Goal: Task Accomplishment & Management: Manage account settings

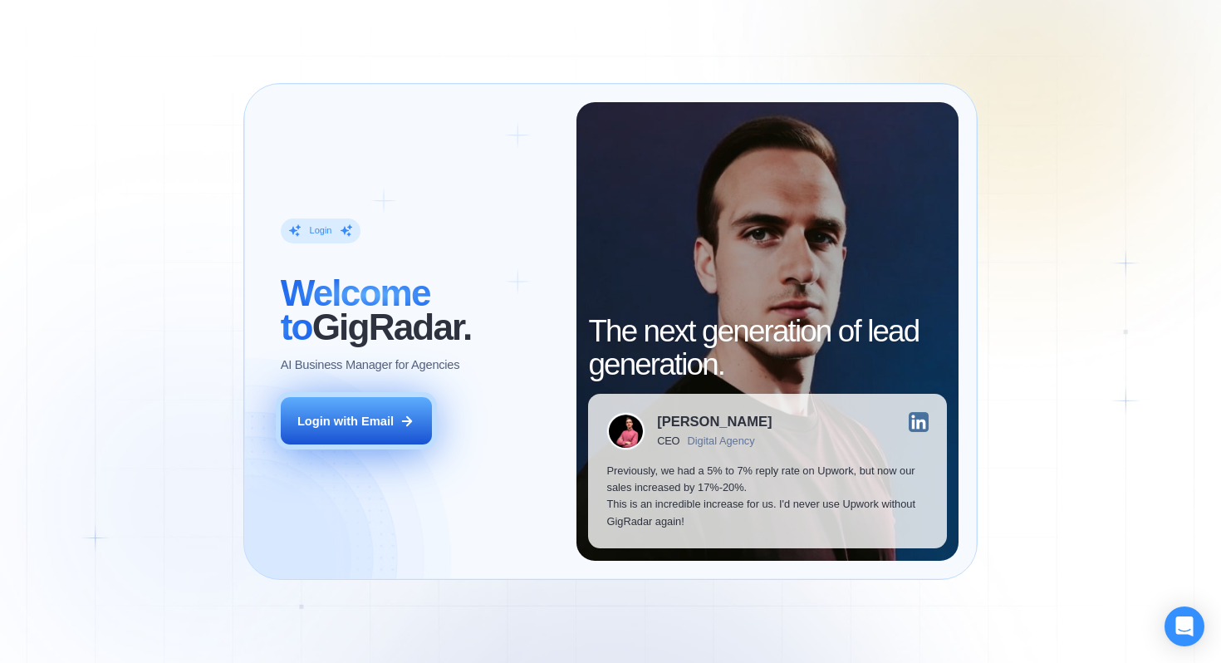
click at [329, 428] on div "Login with Email" at bounding box center [345, 421] width 96 height 17
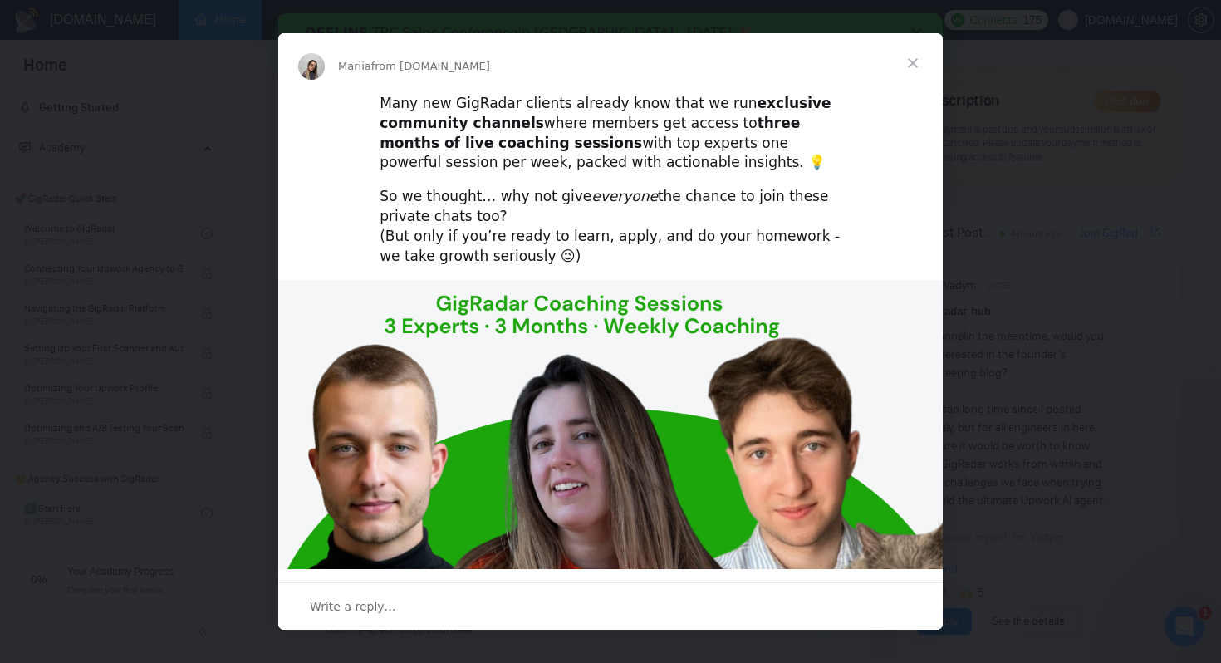
click at [917, 66] on span "Close" at bounding box center [913, 63] width 60 height 60
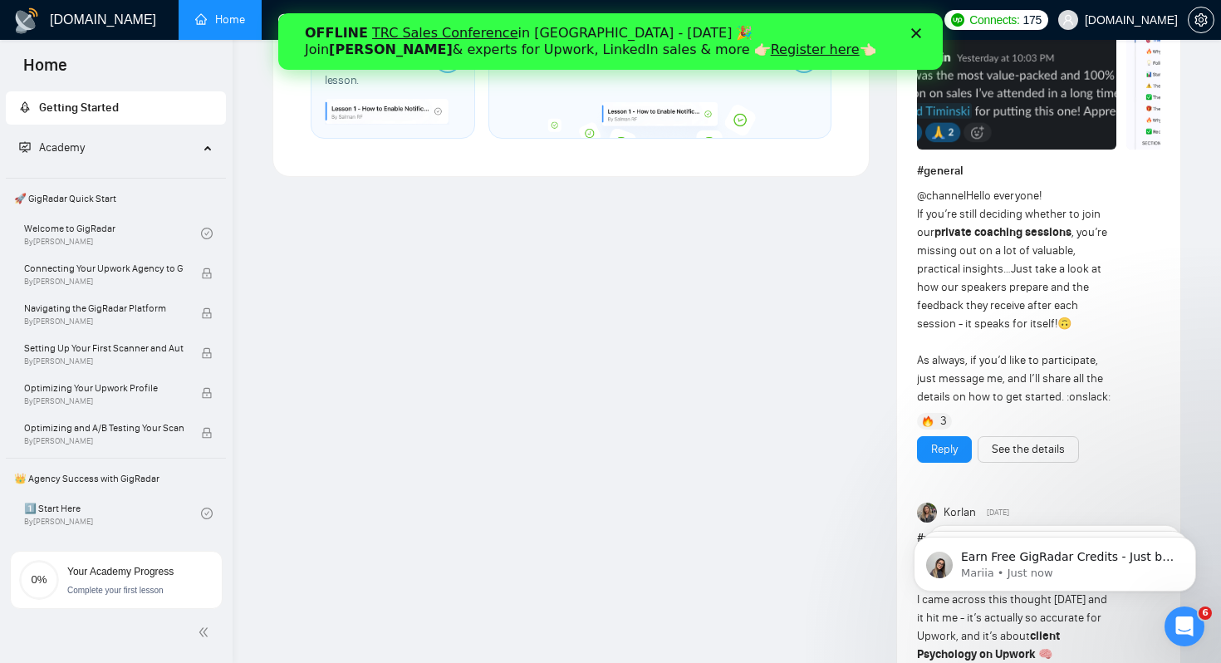
scroll to position [1137, 0]
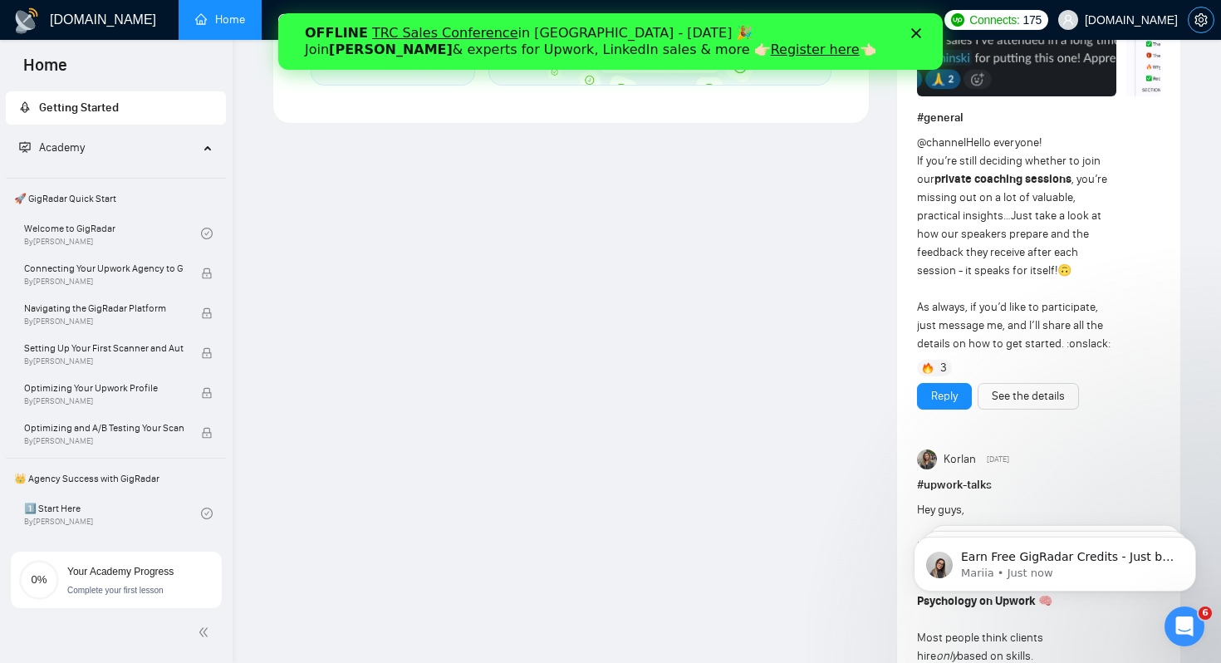
click at [1199, 15] on icon "setting" at bounding box center [1201, 19] width 12 height 13
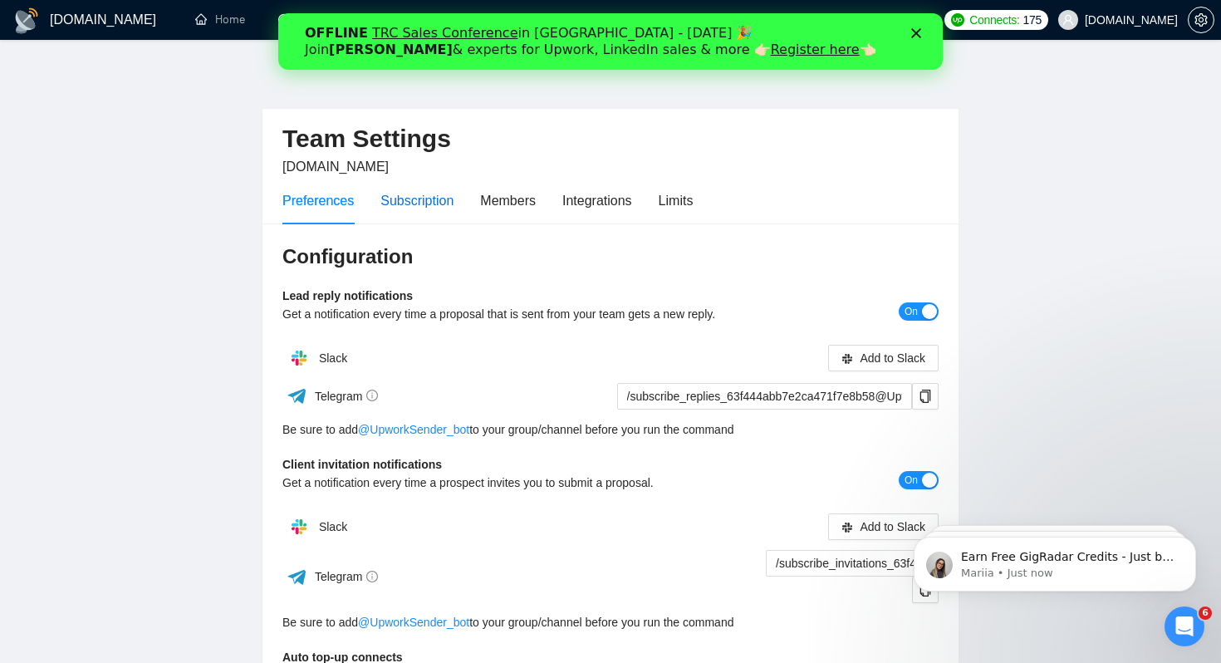
click at [408, 205] on div "Subscription" at bounding box center [417, 200] width 73 height 21
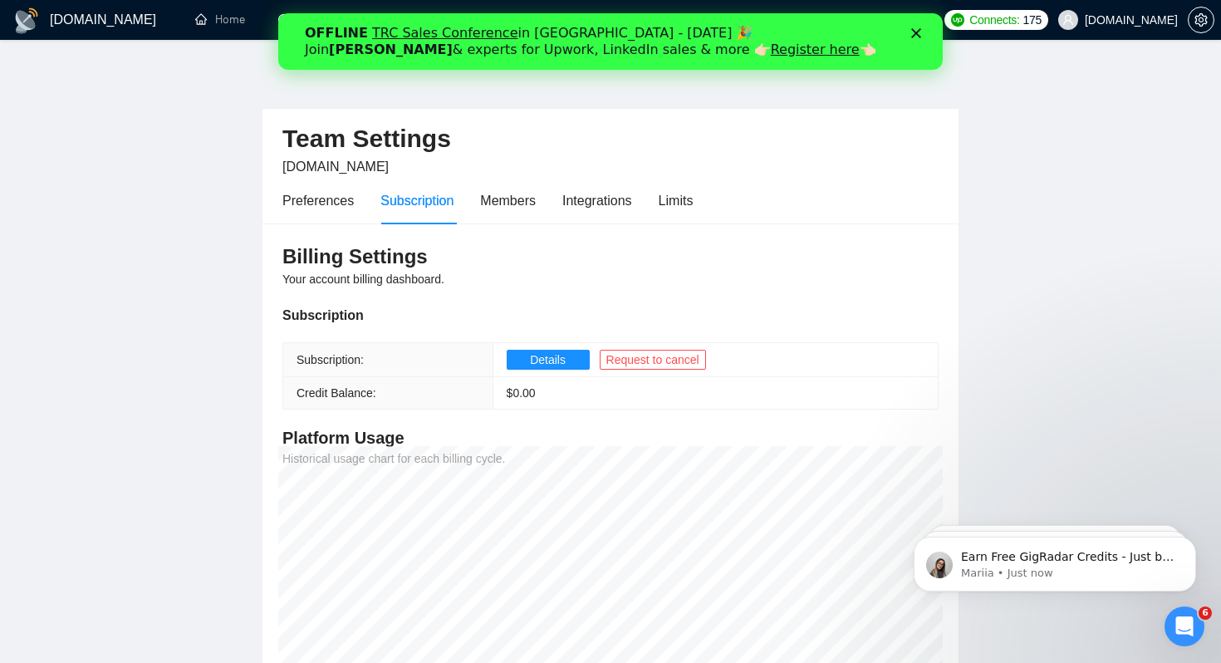
click at [914, 36] on icon "Close" at bounding box center [916, 33] width 10 height 10
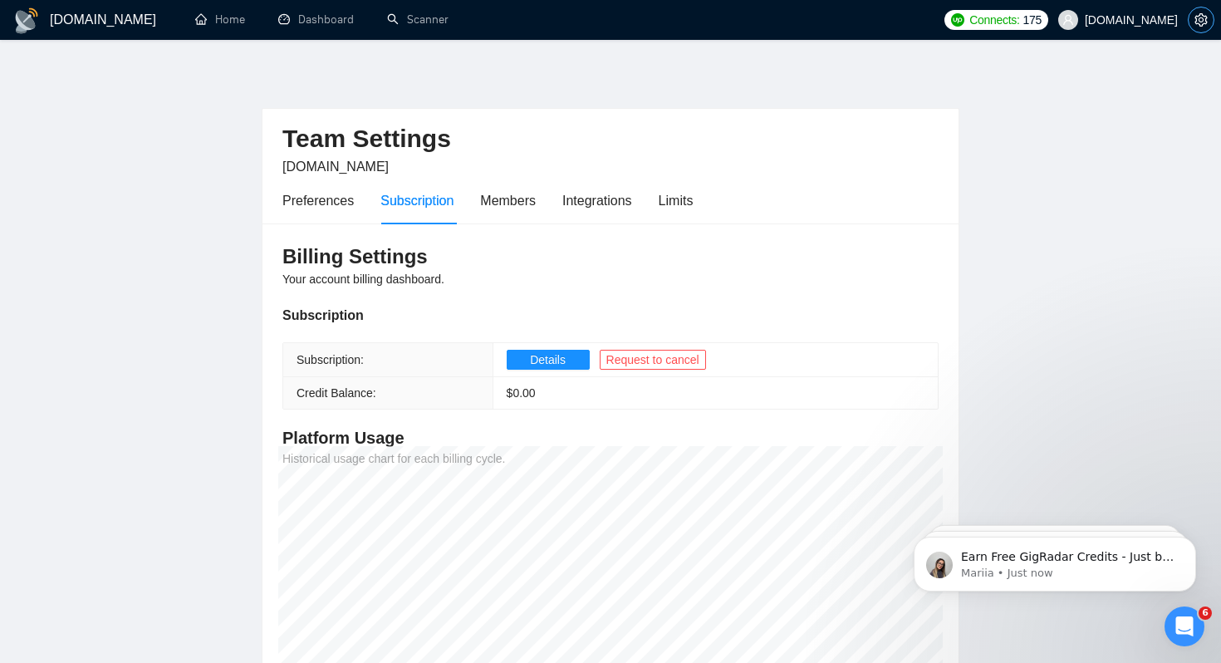
click at [1195, 22] on icon "setting" at bounding box center [1201, 19] width 13 height 13
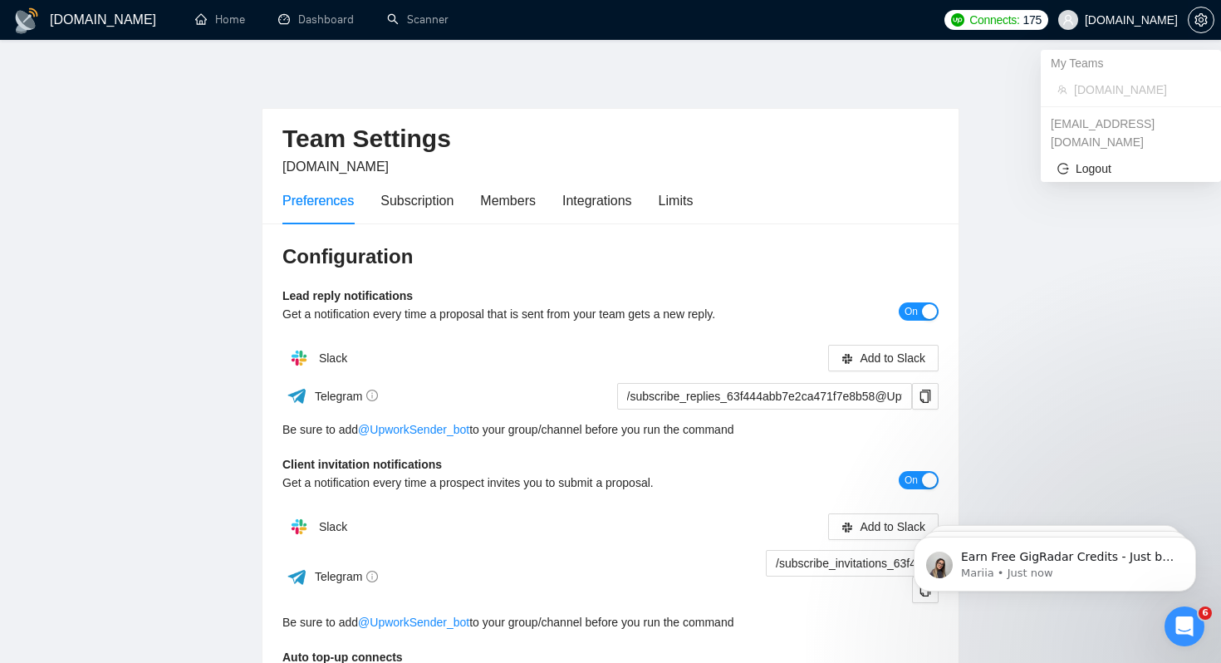
click at [1074, 23] on icon "user" at bounding box center [1069, 20] width 12 height 12
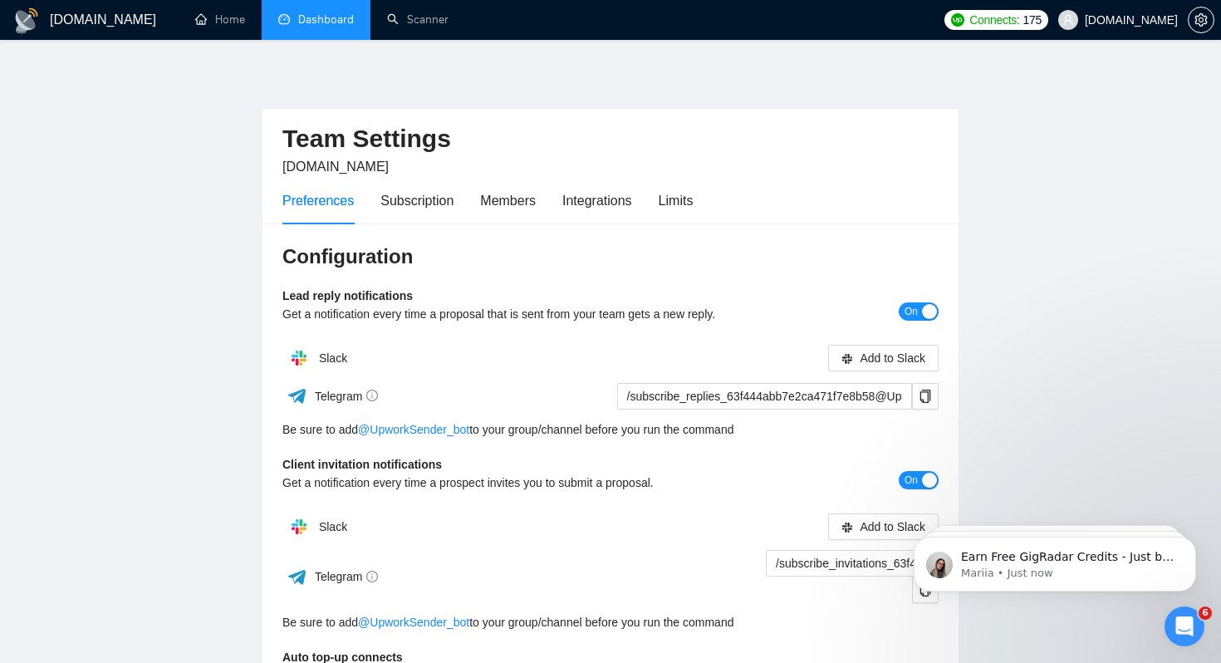
click at [314, 27] on link "Dashboard" at bounding box center [316, 19] width 76 height 14
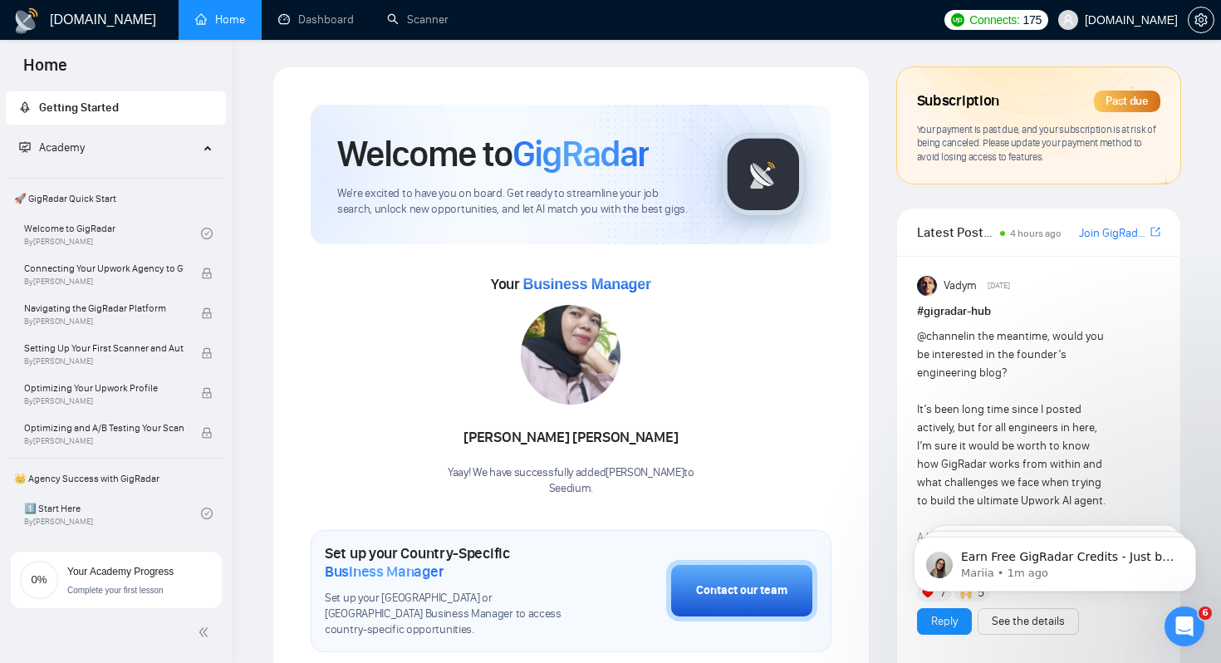
click at [1124, 93] on div "Past due" at bounding box center [1127, 102] width 66 height 22
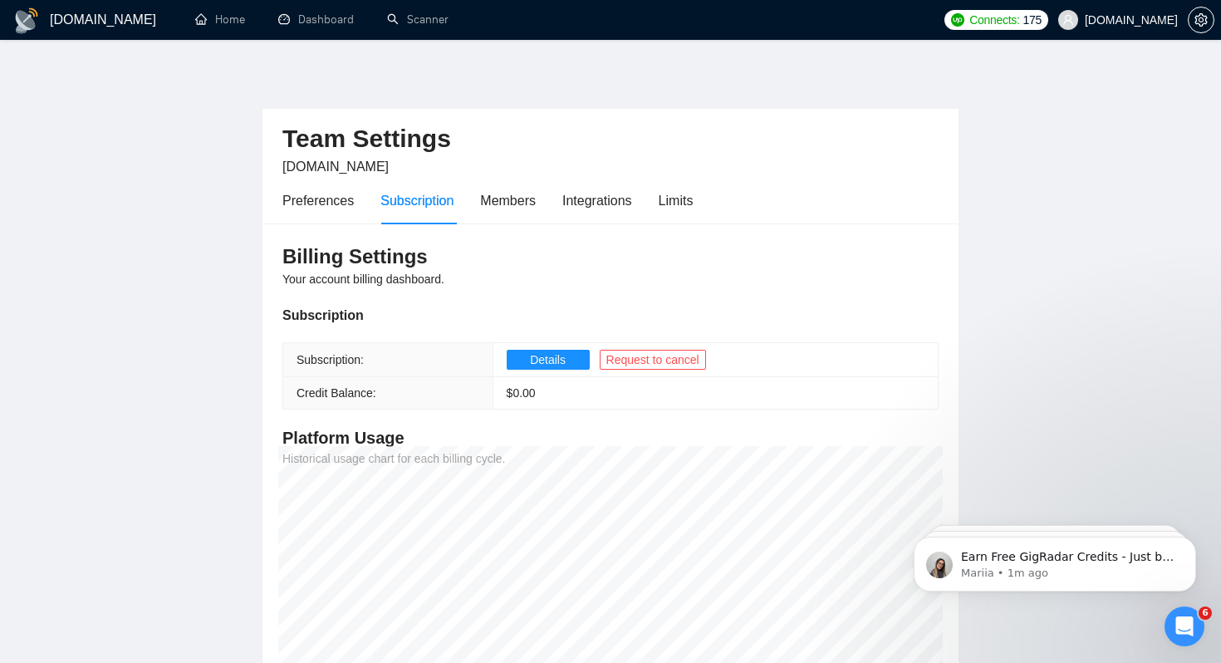
scroll to position [203, 0]
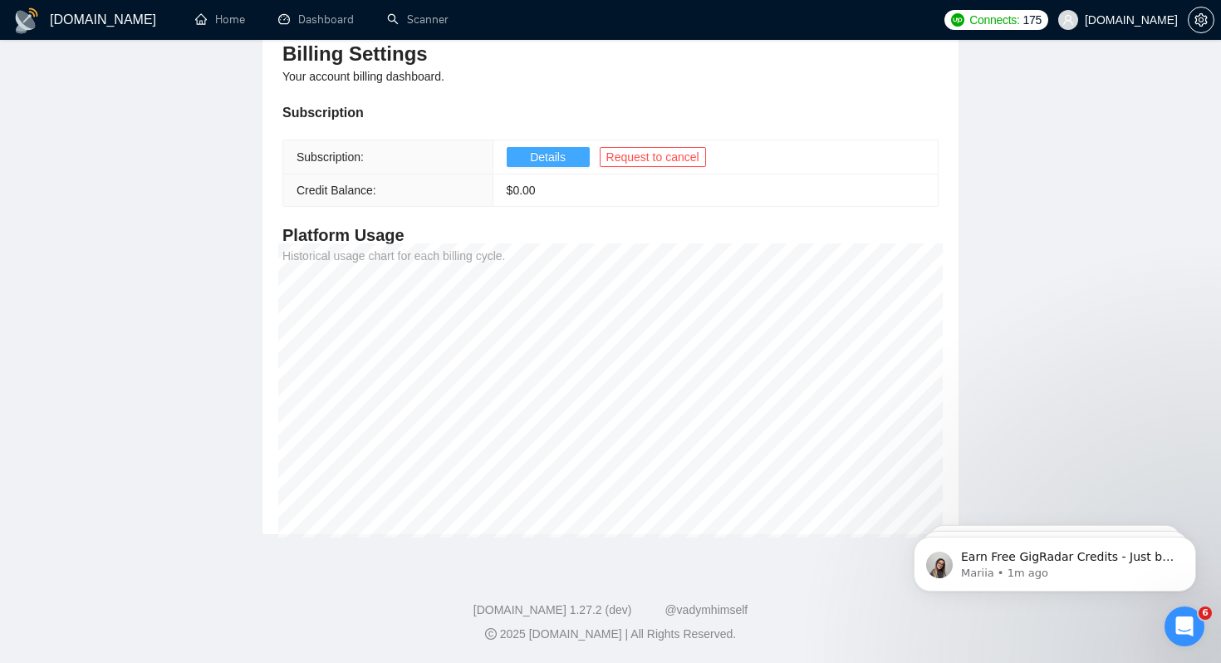
click at [548, 160] on span "Details" at bounding box center [548, 157] width 36 height 18
